Goal: Obtain resource: Download file/media

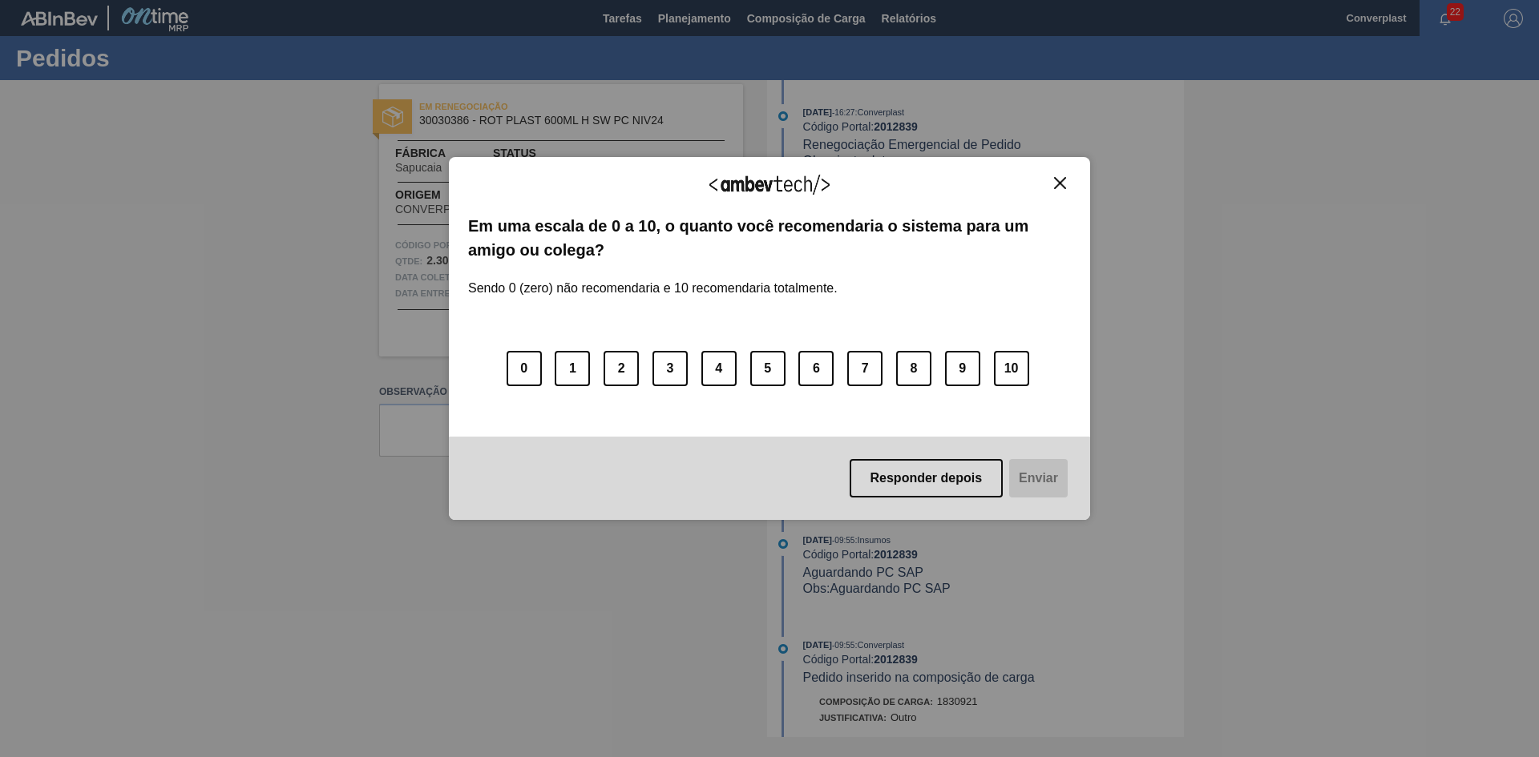
click at [1067, 179] on button "Close" at bounding box center [1060, 183] width 22 height 14
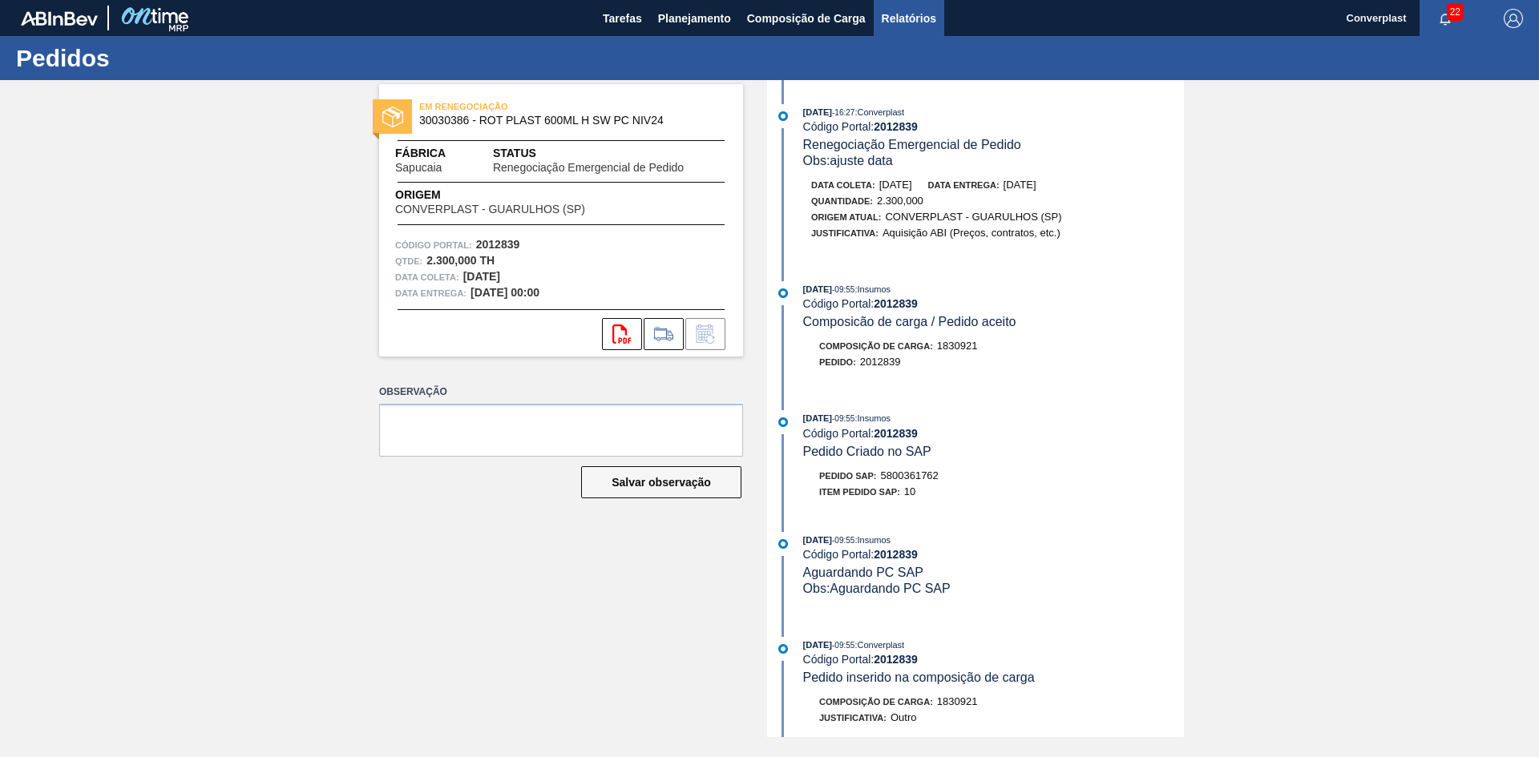
click at [906, 16] on span "Relatórios" at bounding box center [909, 18] width 55 height 19
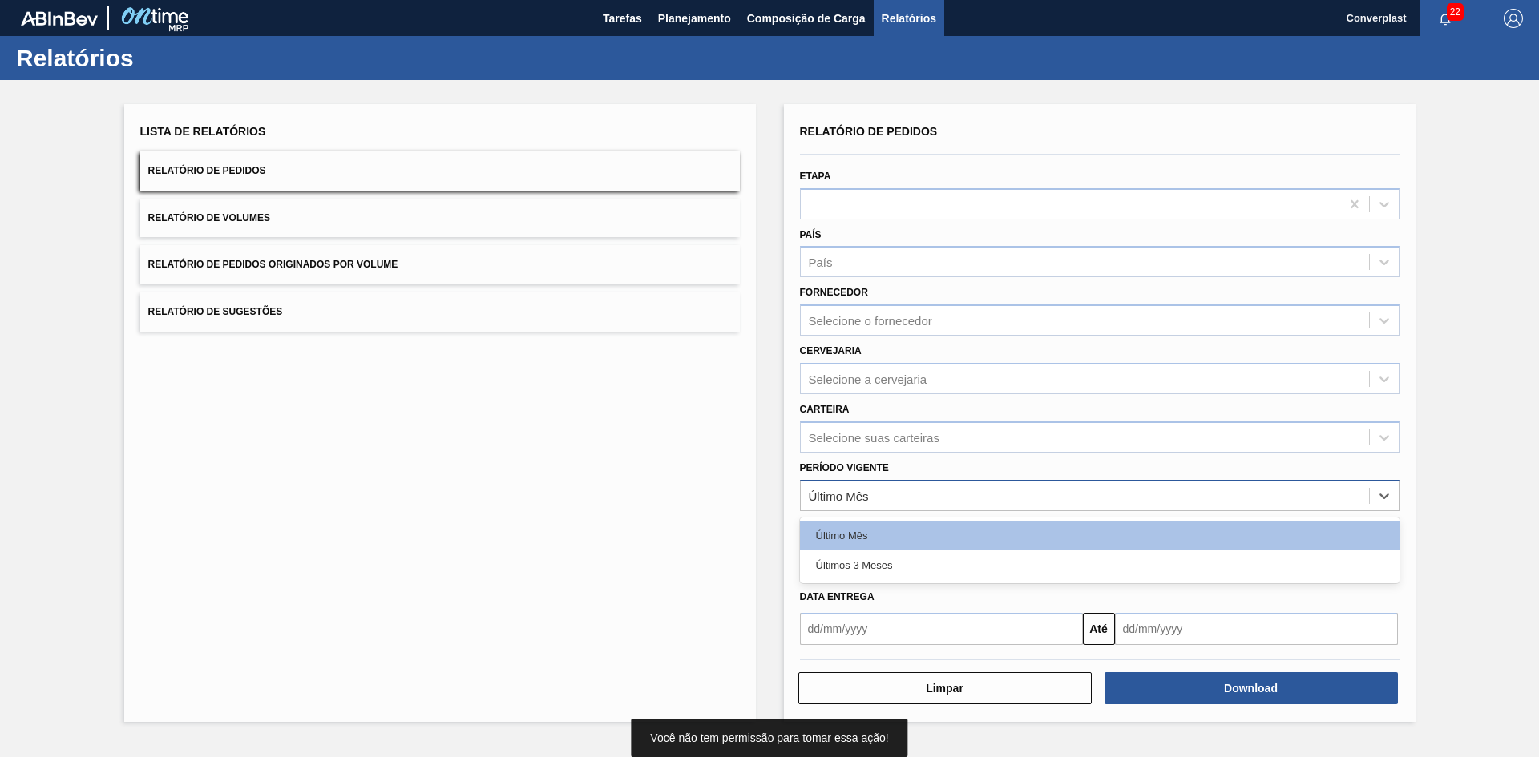
click at [866, 495] on div "Último Mês" at bounding box center [839, 496] width 60 height 14
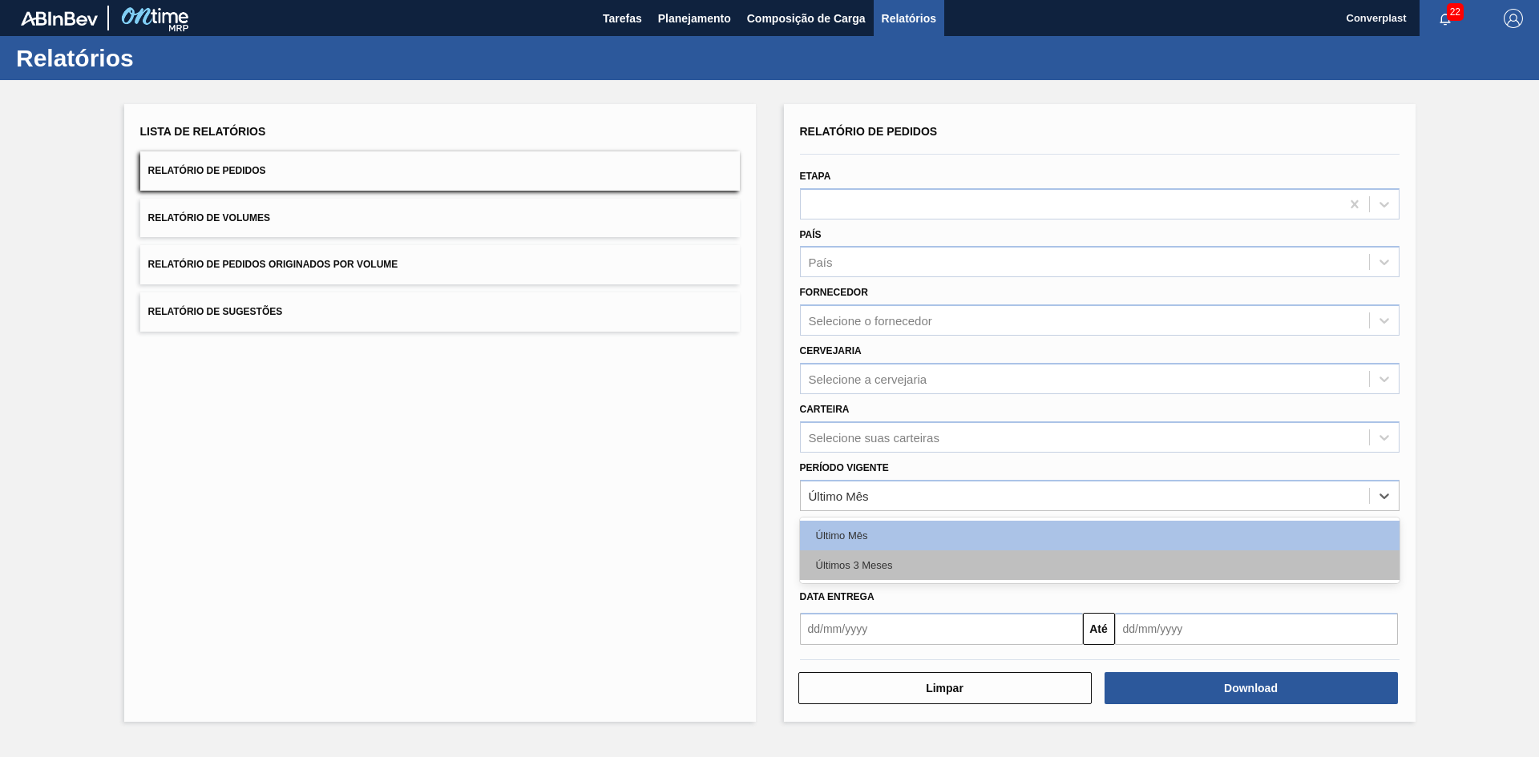
click at [868, 554] on div "Últimos 3 Meses" at bounding box center [1100, 566] width 600 height 30
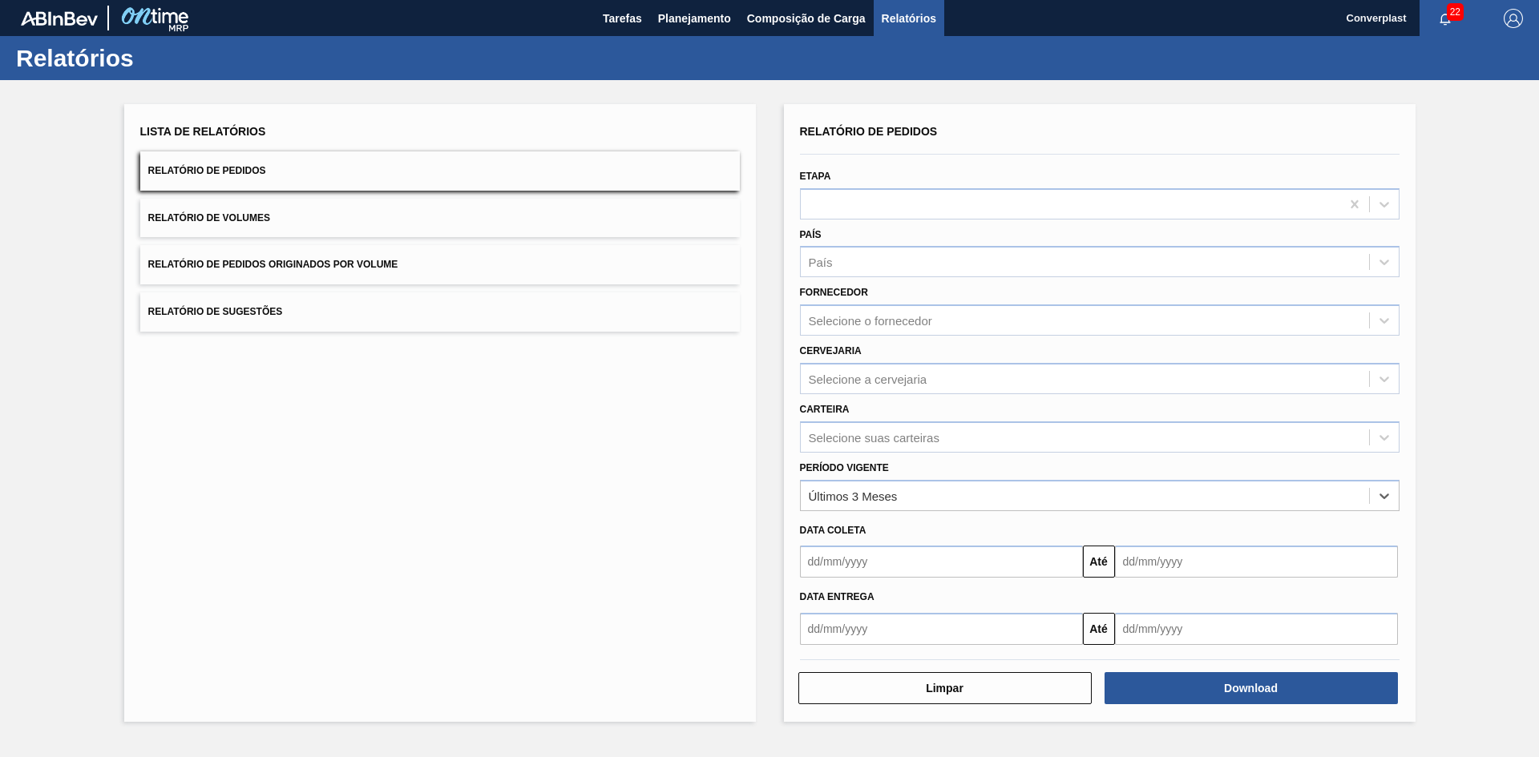
click at [886, 551] on input "text" at bounding box center [941, 562] width 283 height 32
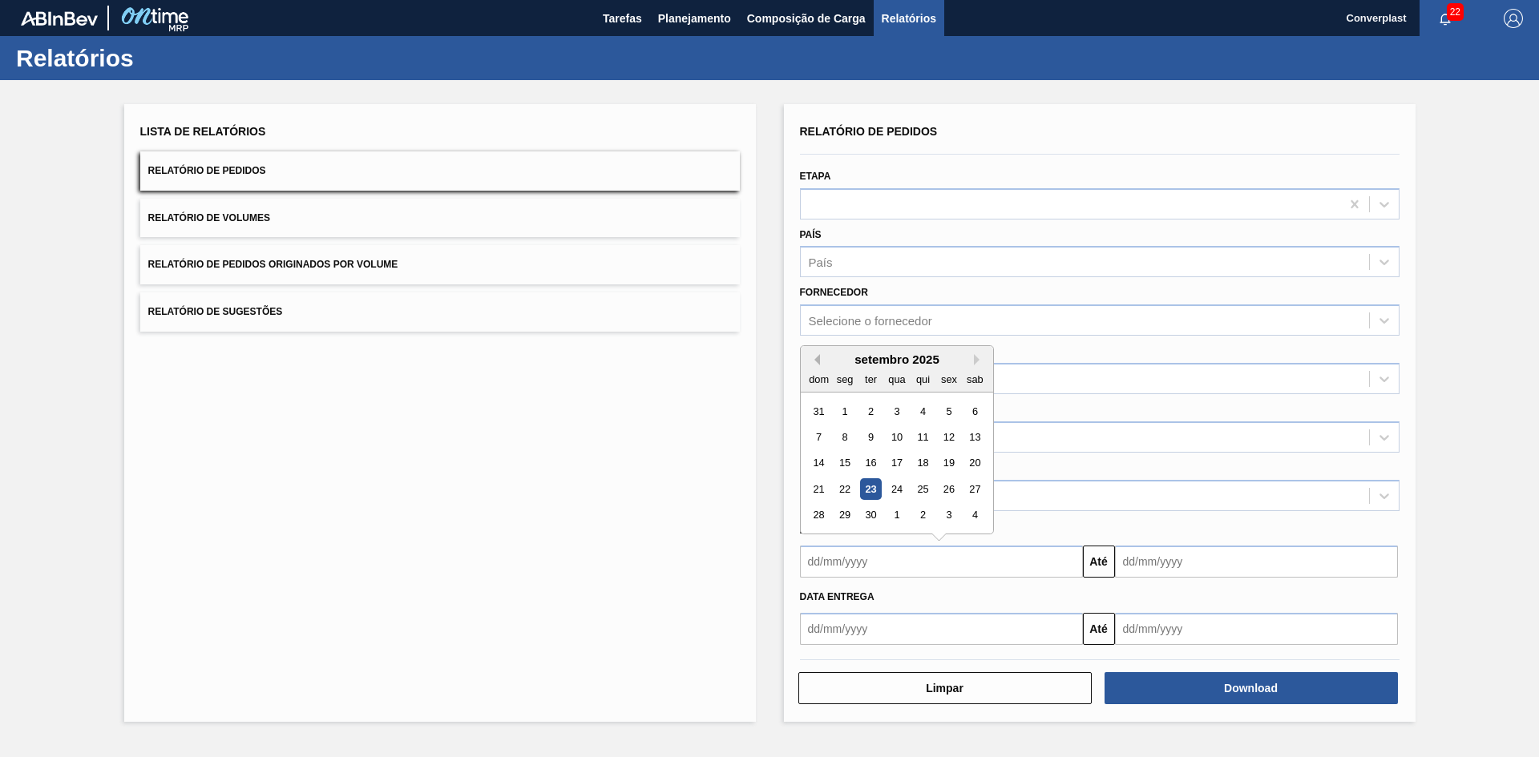
click at [815, 360] on button "Previous Month" at bounding box center [814, 359] width 11 height 11
click at [914, 410] on div "1" at bounding box center [922, 412] width 22 height 22
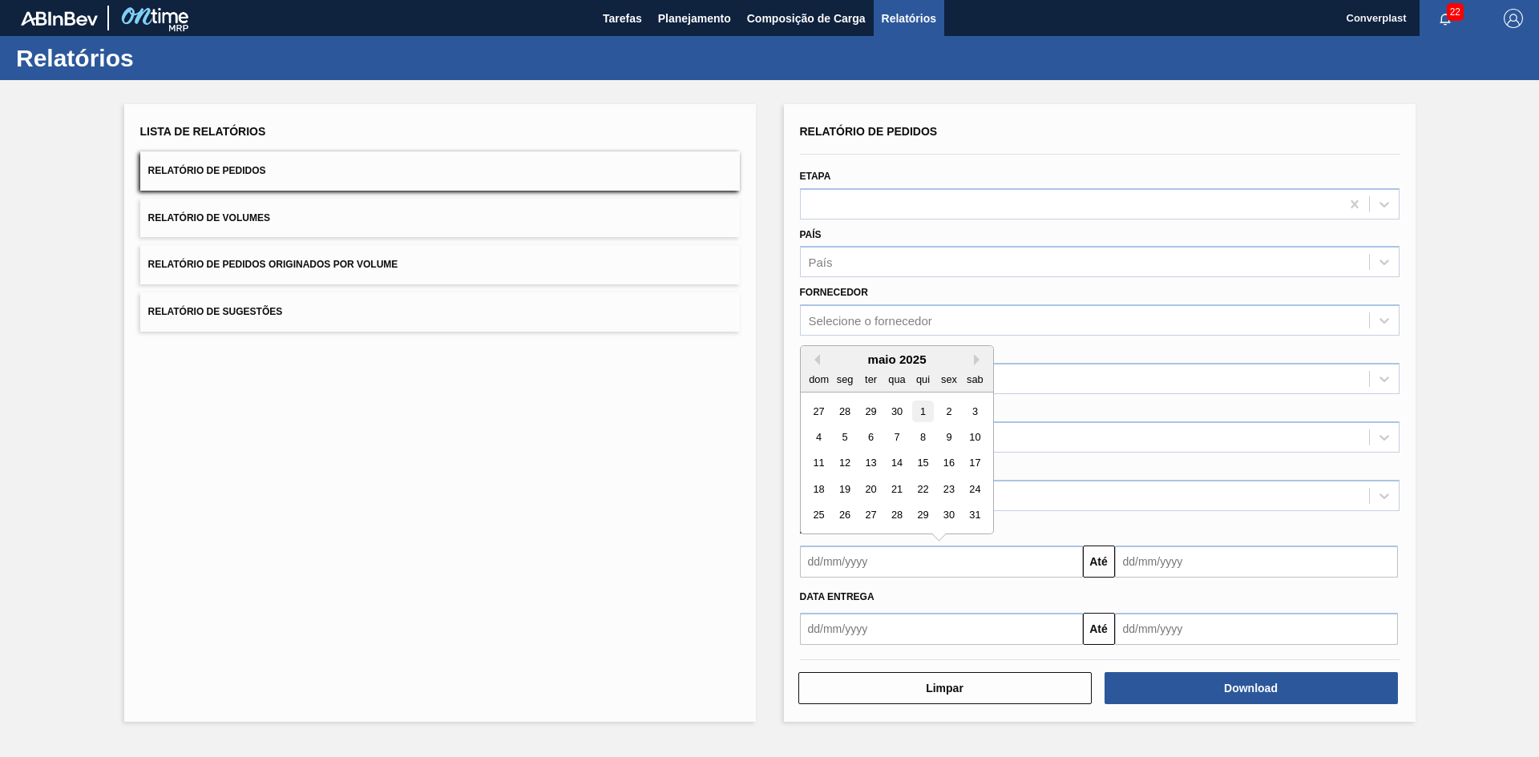
type input "[DATE]"
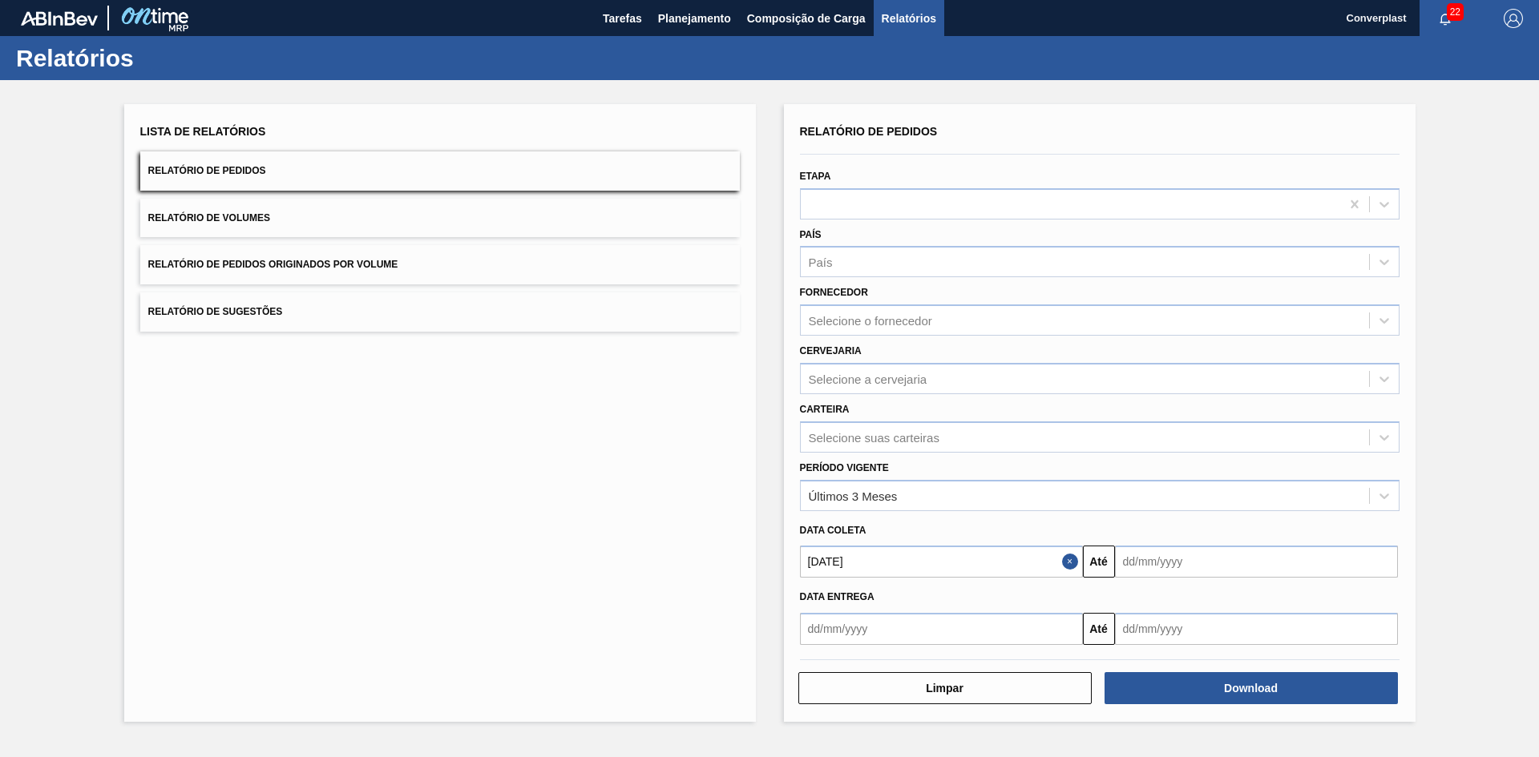
click at [1161, 553] on input "text" at bounding box center [1256, 562] width 283 height 32
click at [1294, 357] on button "Next Month" at bounding box center [1294, 359] width 11 height 11
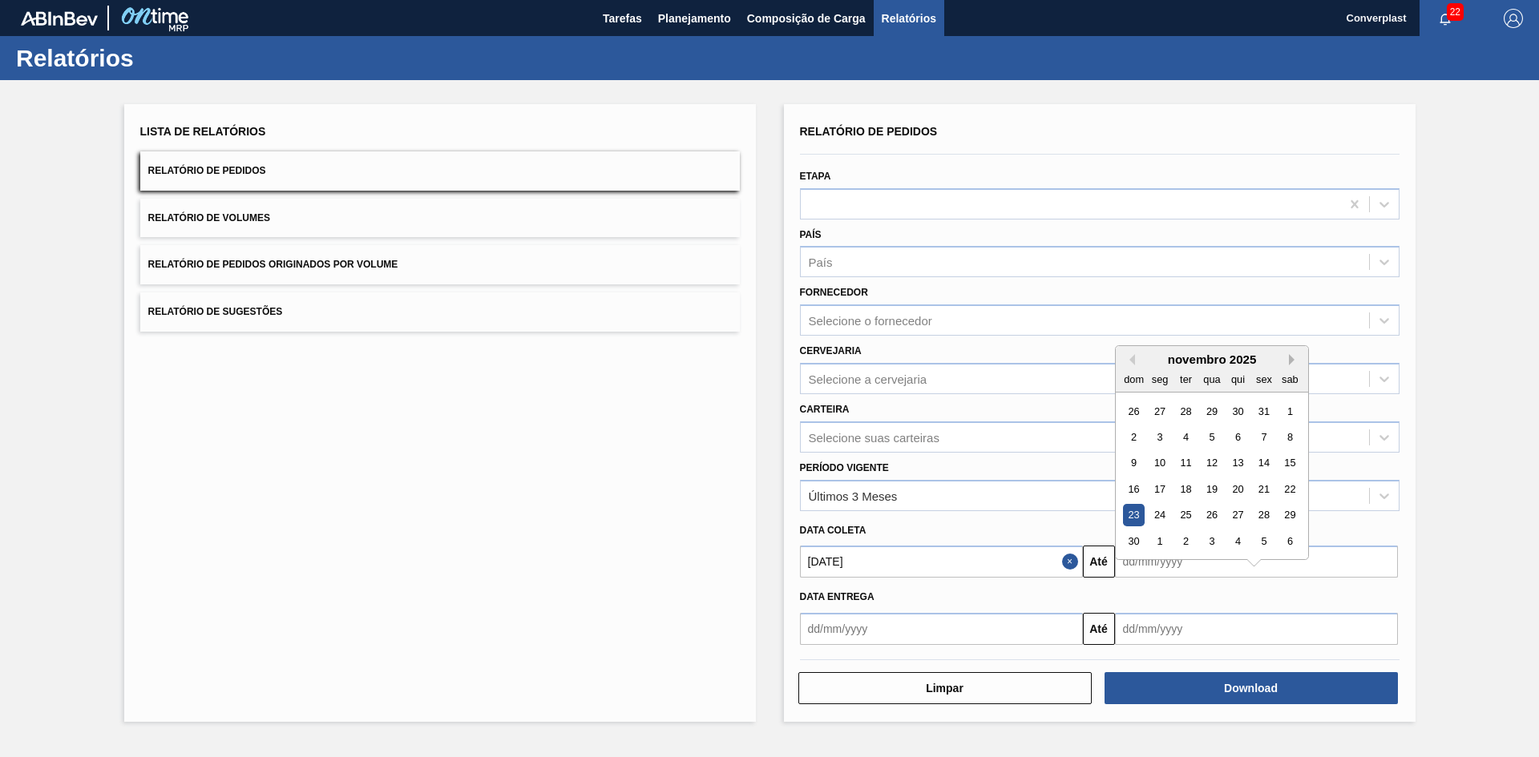
click at [1294, 357] on button "Next Month" at bounding box center [1294, 359] width 11 height 11
click at [1286, 486] on div "28" at bounding box center [1289, 489] width 22 height 22
type input "[DATE]"
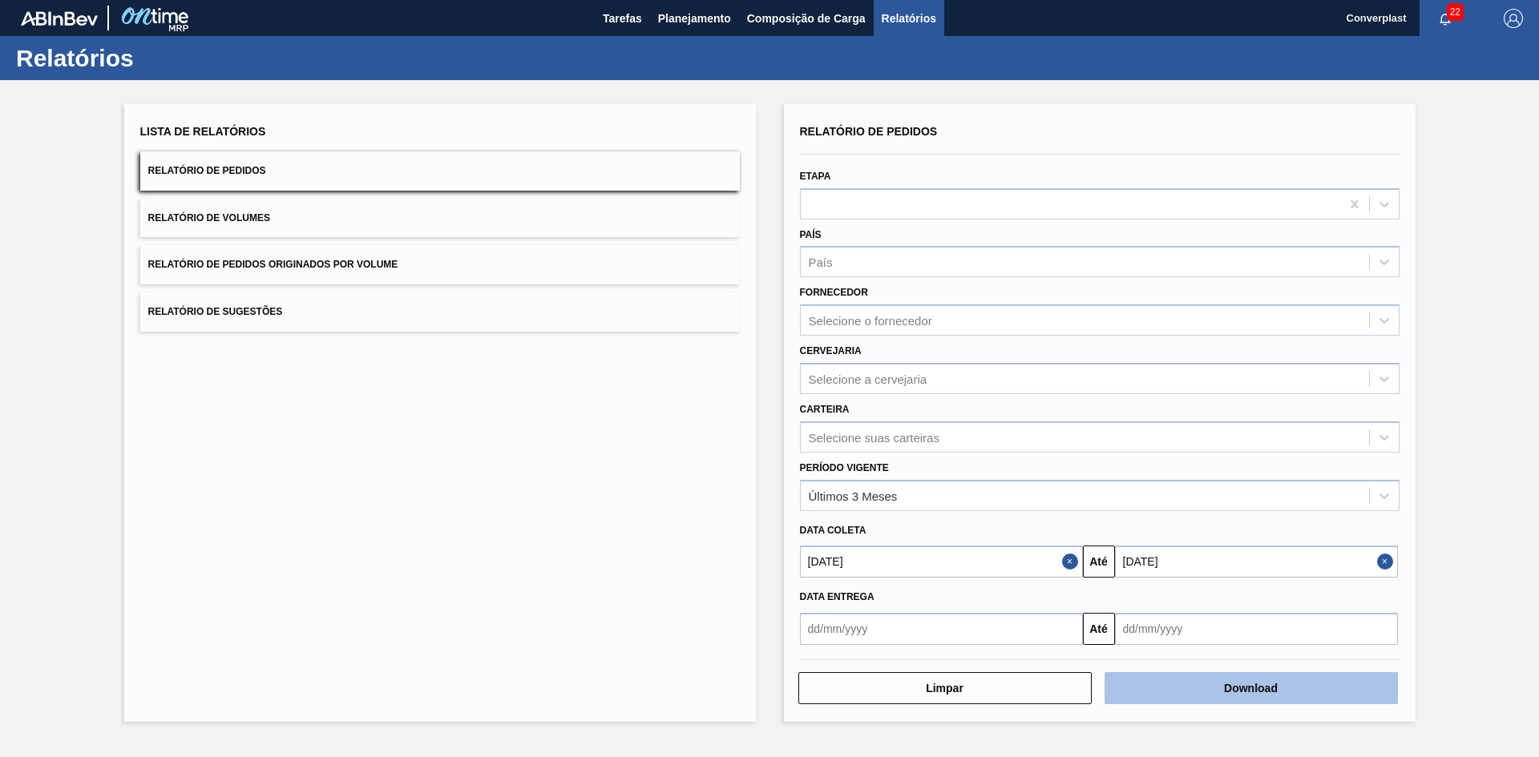
click at [1285, 685] on button "Download" at bounding box center [1250, 688] width 293 height 32
